Goal: Task Accomplishment & Management: Use online tool/utility

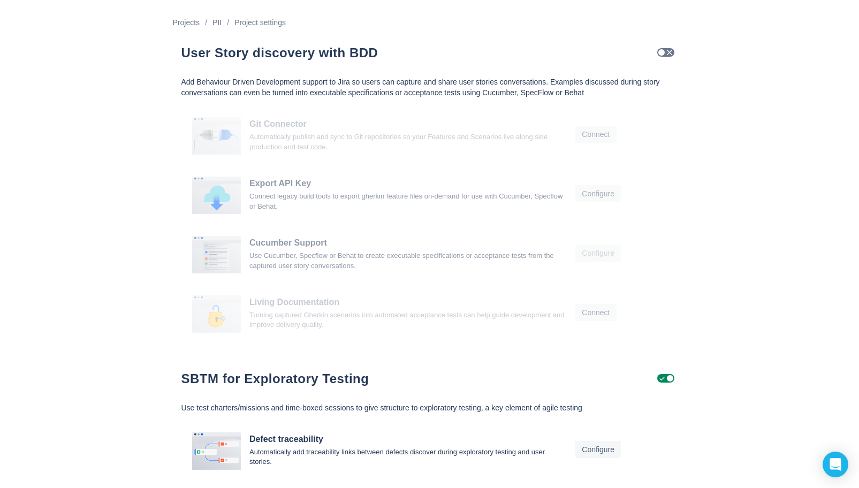
scroll to position [1, 0]
click at [669, 53] on span "Check" at bounding box center [669, 52] width 9 height 9
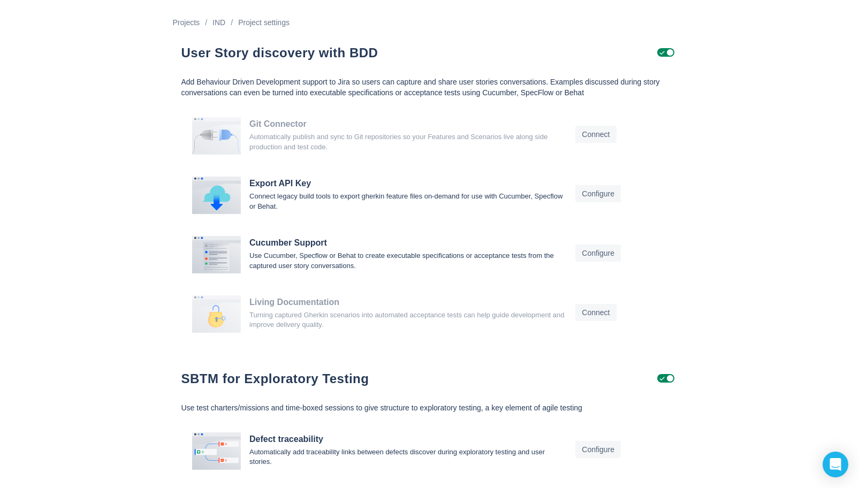
scroll to position [1, 0]
click at [327, 191] on p "Connect legacy build tools to export gherkin feature files on-demand for use wi…" at bounding box center [407, 201] width 317 height 20
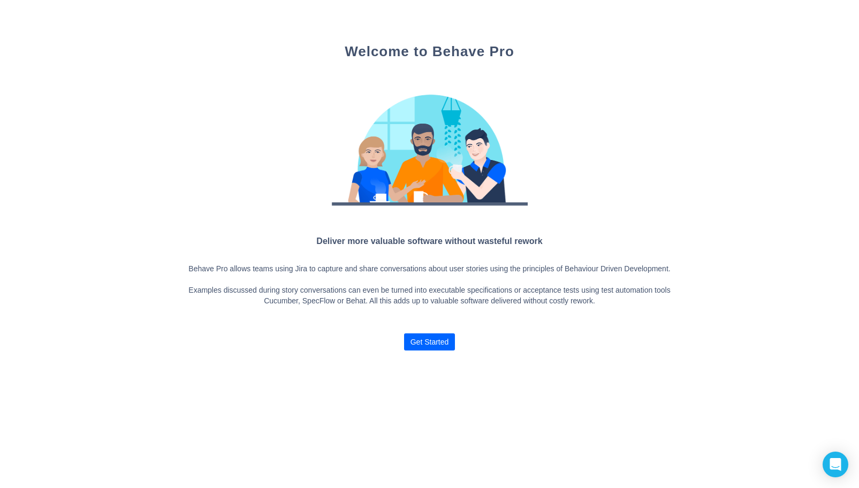
click at [449, 351] on span "Get Started" at bounding box center [429, 341] width 43 height 17
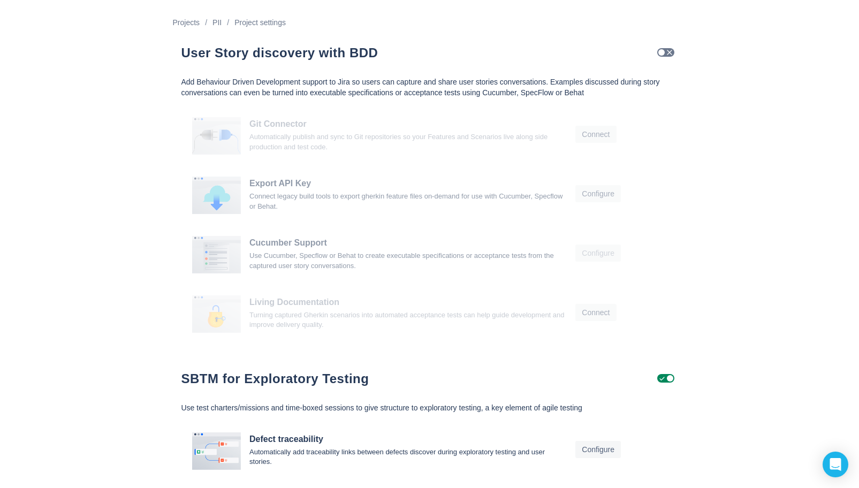
scroll to position [1, 0]
click at [668, 54] on span "Check" at bounding box center [669, 52] width 9 height 9
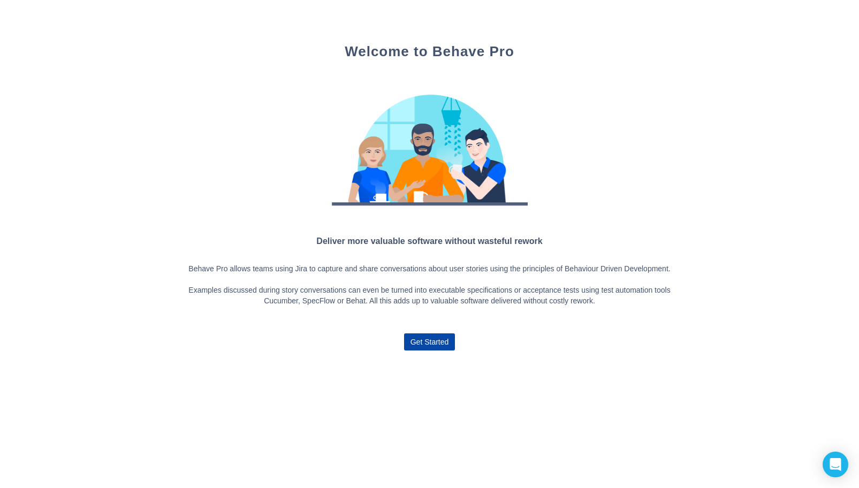
click at [412, 350] on span "Get Started" at bounding box center [430, 341] width 39 height 17
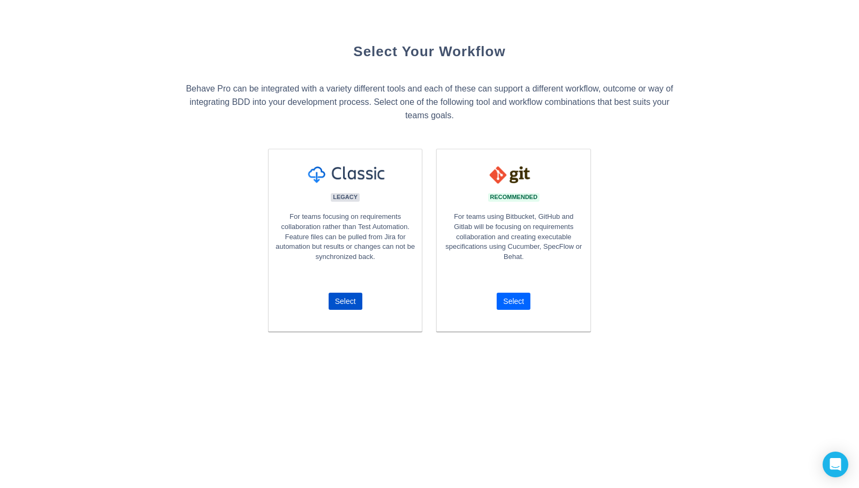
click at [509, 302] on span "Select" at bounding box center [513, 301] width 21 height 17
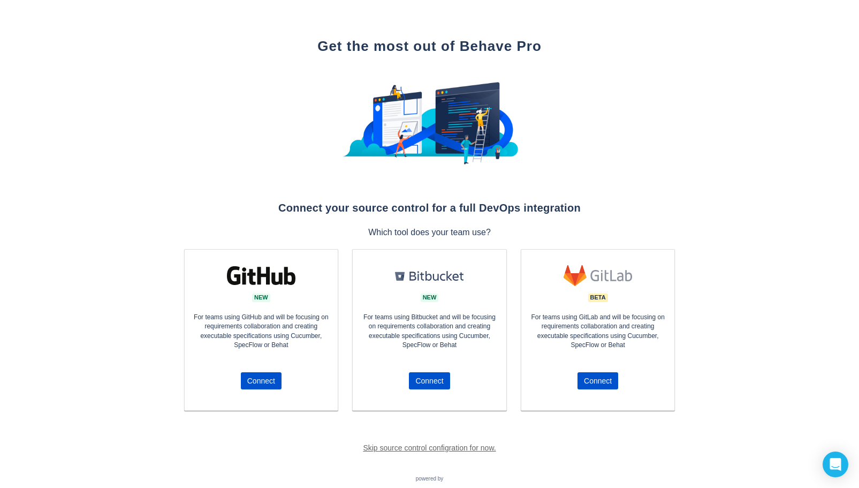
scroll to position [43, 0]
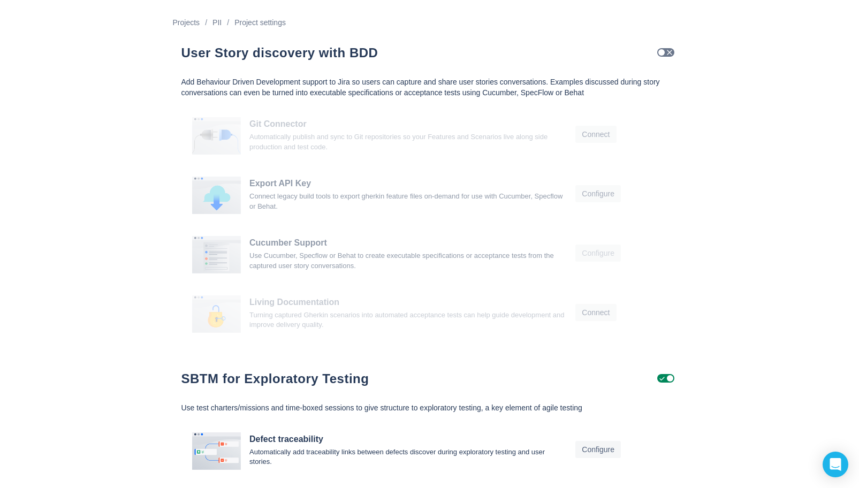
scroll to position [1, 0]
click at [673, 53] on span "Check" at bounding box center [669, 52] width 9 height 9
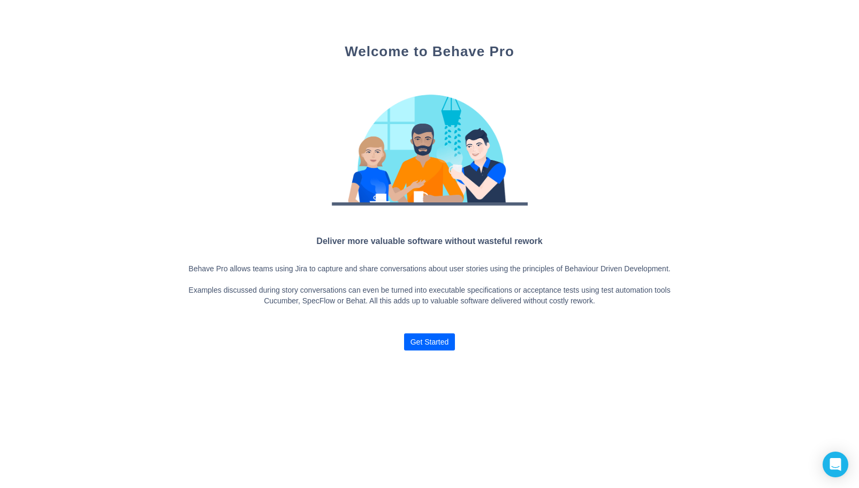
click at [445, 351] on span "Get Started" at bounding box center [430, 341] width 39 height 17
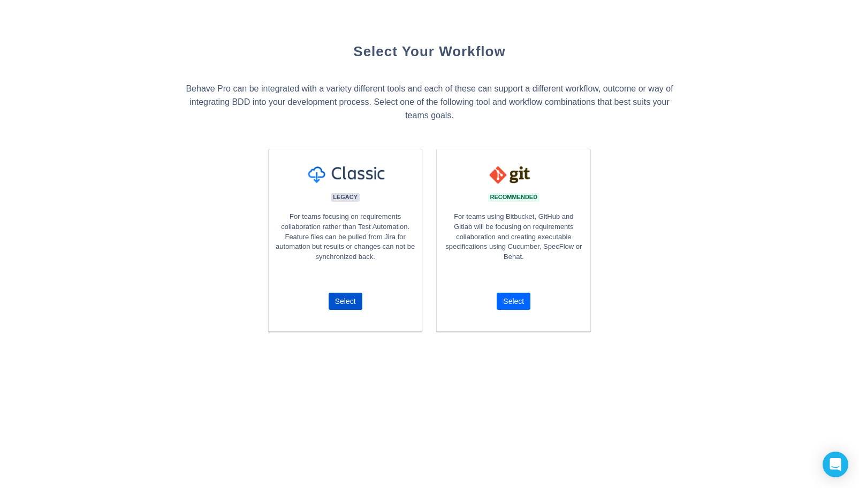
click at [518, 302] on span "Select" at bounding box center [513, 301] width 21 height 17
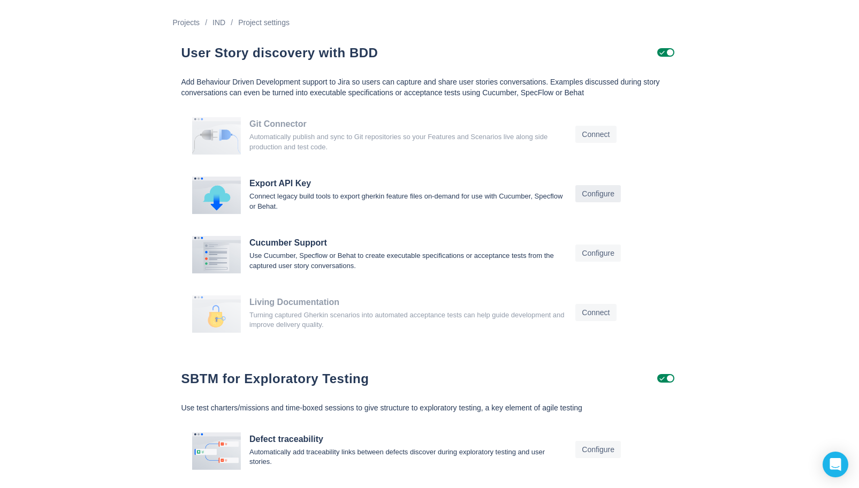
click at [595, 198] on span "Configure" at bounding box center [598, 193] width 33 height 17
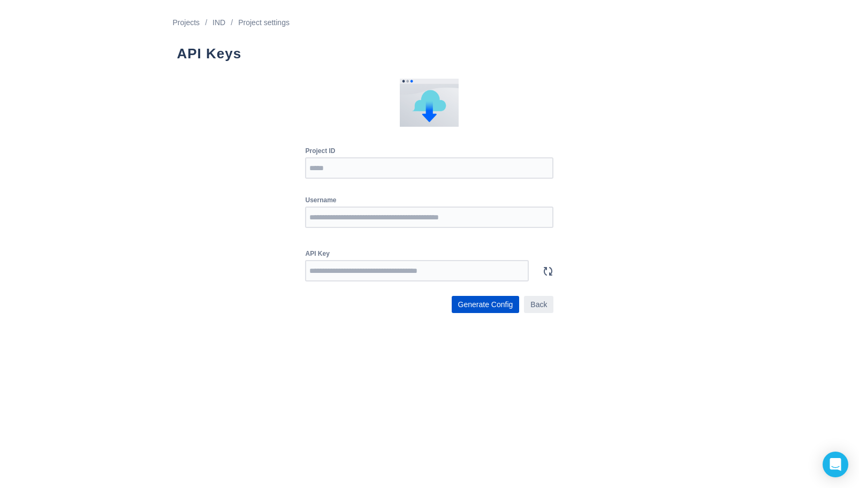
click at [550, 299] on button "Back" at bounding box center [538, 304] width 29 height 17
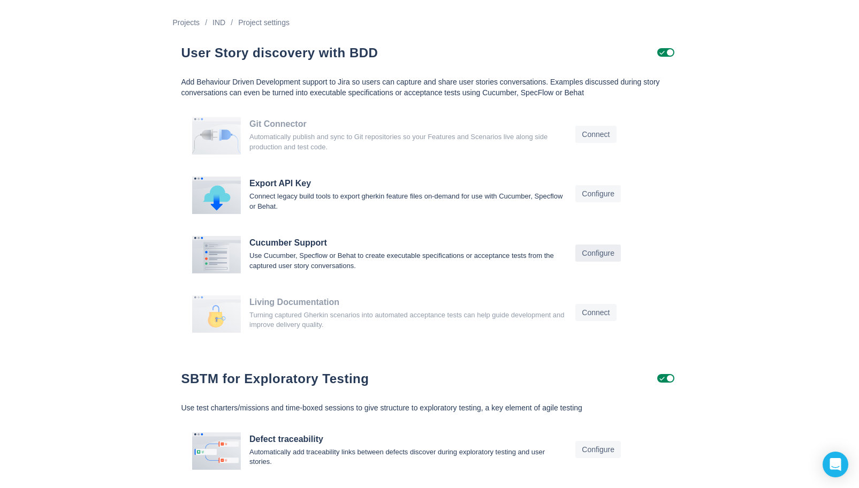
click at [603, 253] on span "Configure" at bounding box center [598, 253] width 33 height 17
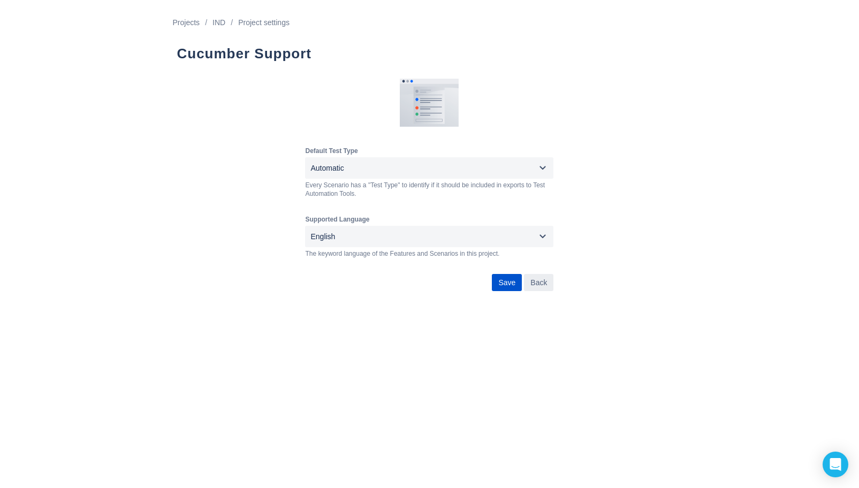
click at [539, 288] on span "Back" at bounding box center [538, 282] width 17 height 17
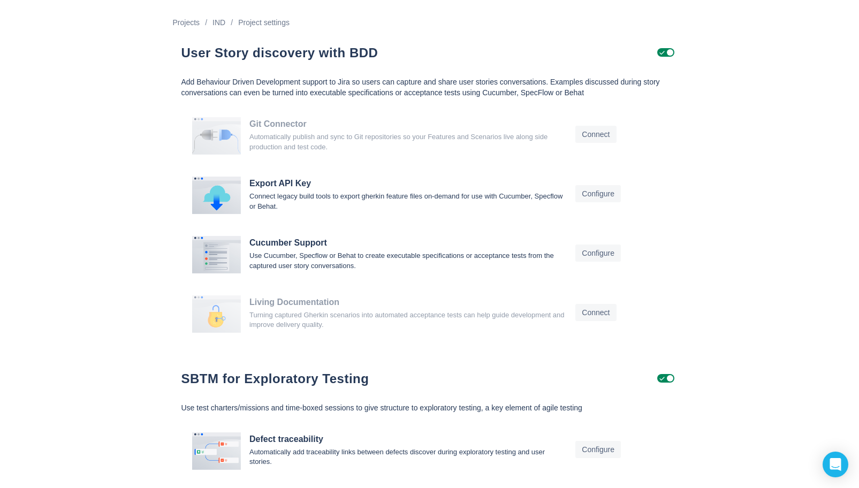
scroll to position [1, 0]
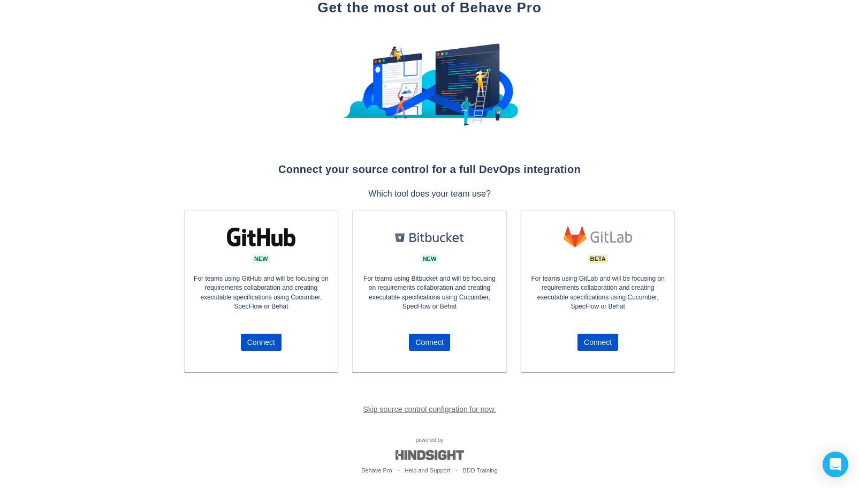
scroll to position [43, 0]
